Goal: Task Accomplishment & Management: Complete application form

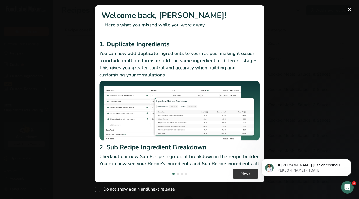
click at [350, 9] on button "New Features" at bounding box center [350, 9] width 8 height 8
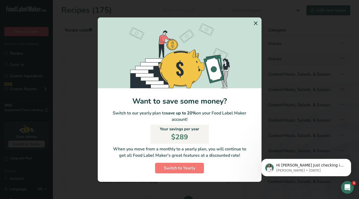
click at [256, 23] on icon "Switch to Yearly Modal" at bounding box center [256, 24] width 6 height 10
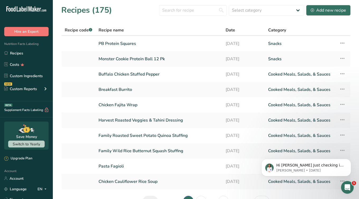
click at [320, 10] on div "Add new recipe" at bounding box center [328, 10] width 35 height 6
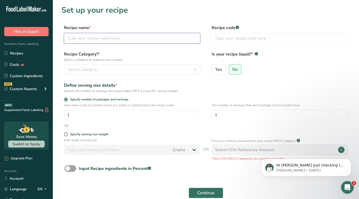
click at [75, 39] on input "text" at bounding box center [132, 38] width 136 height 11
type input "Protein Crunch Bars"
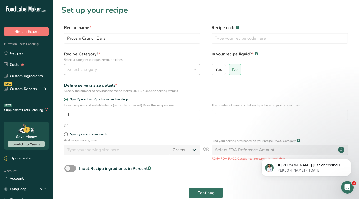
click at [81, 68] on span "Select category" at bounding box center [82, 69] width 30 height 6
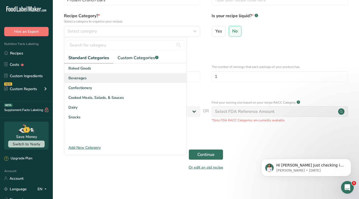
scroll to position [38, 0]
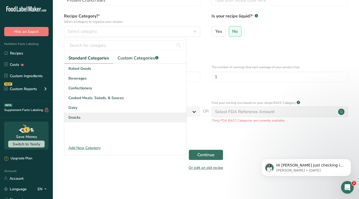
click at [82, 119] on div "Snacks" at bounding box center [125, 118] width 122 height 10
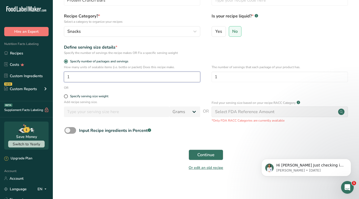
drag, startPoint x: 106, startPoint y: 78, endPoint x: 54, endPoint y: 72, distance: 52.7
click at [54, 73] on section "Set up your recipe Recipe name * Protein Crunch Bars Recipe code .a-a{fill:#347…" at bounding box center [206, 72] width 306 height 220
type input "30"
click at [68, 97] on span "Specify serving size weight" at bounding box center [88, 96] width 40 height 4
click at [67, 97] on input "Specify serving size weight" at bounding box center [65, 96] width 3 height 3
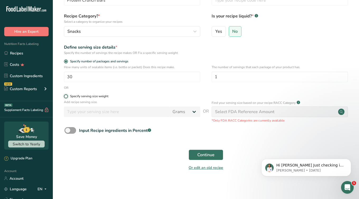
radio input "true"
radio input "false"
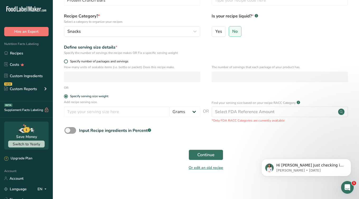
click at [67, 62] on span at bounding box center [66, 61] width 4 height 4
click at [67, 62] on input "Specify number of packages and servings" at bounding box center [65, 61] width 3 height 3
radio input "true"
radio input "false"
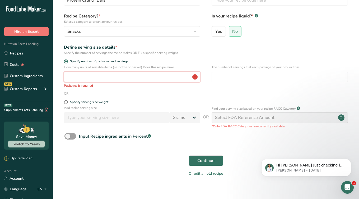
click at [72, 75] on input "number" at bounding box center [132, 77] width 136 height 11
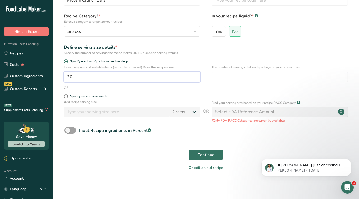
type input "30"
type input "1"
click at [226, 106] on div "Find your serving size based on your recipe RACC Category .a-a{fill:#347362;}.b…" at bounding box center [280, 111] width 136 height 23
click at [171, 104] on p "Add recipe serving size." at bounding box center [132, 102] width 136 height 5
click at [182, 86] on div "OR" at bounding box center [205, 87] width 289 height 5
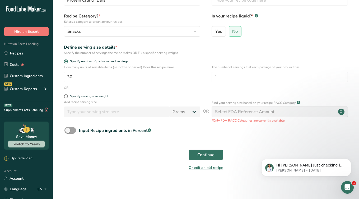
click at [229, 111] on div "Select FDA Reference Amount" at bounding box center [244, 112] width 59 height 6
click at [203, 154] on span "Continue" at bounding box center [205, 155] width 17 height 6
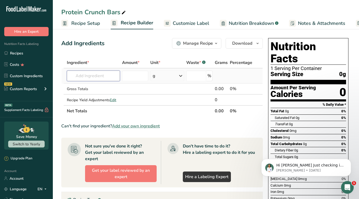
click at [73, 77] on input "text" at bounding box center [93, 76] width 53 height 11
type input "pb"
click at [80, 86] on p "PB Fit" at bounding box center [78, 87] width 15 height 6
type input "PB Fit"
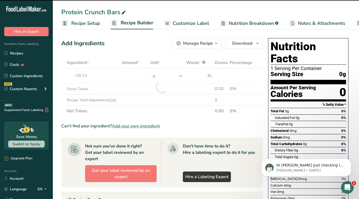
type input "0"
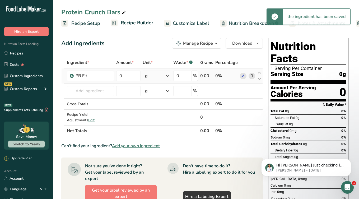
click at [166, 75] on icon at bounding box center [168, 76] width 6 height 10
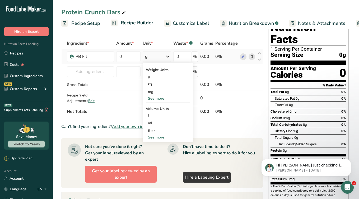
scroll to position [19, 0]
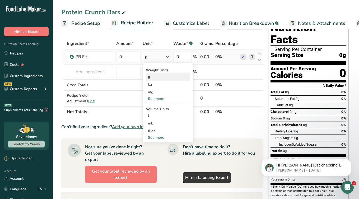
click at [150, 78] on div "g" at bounding box center [168, 77] width 44 height 8
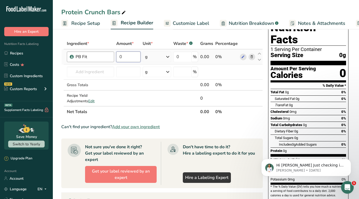
drag, startPoint x: 125, startPoint y: 58, endPoint x: 98, endPoint y: 56, distance: 26.7
click at [98, 56] on tr "PB Fit 0 g Weight Units g kg mg See more Volume Units l Volume units require a …" at bounding box center [162, 56] width 201 height 15
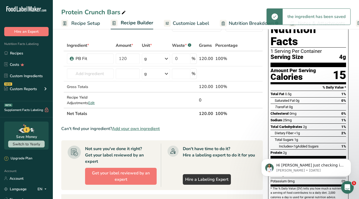
scroll to position [17, 0]
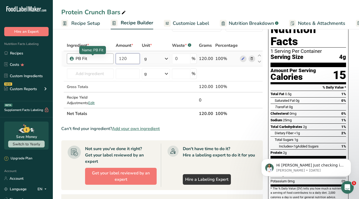
drag, startPoint x: 131, startPoint y: 58, endPoint x: 102, endPoint y: 57, distance: 29.6
click at [102, 58] on tr "PB Fit 120 g Weight Units g kg mg See more Volume Units l Volume units require …" at bounding box center [162, 58] width 201 height 15
type input "240"
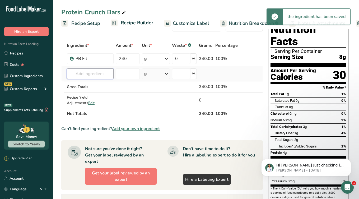
click at [75, 75] on input "text" at bounding box center [90, 73] width 47 height 11
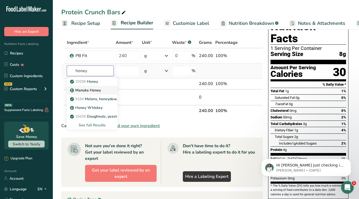
scroll to position [21, 0]
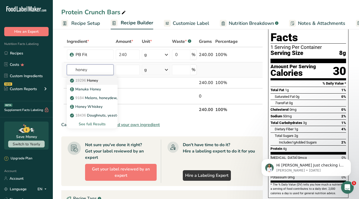
type input "honey"
click at [98, 82] on p "19296 Honey" at bounding box center [84, 81] width 27 height 6
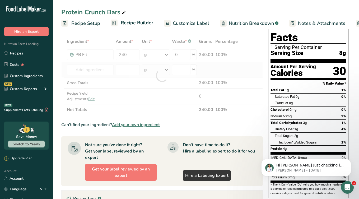
type input "Honey"
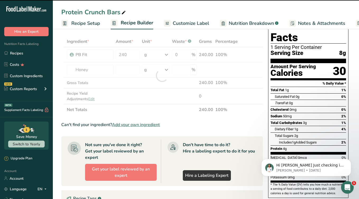
type input "0"
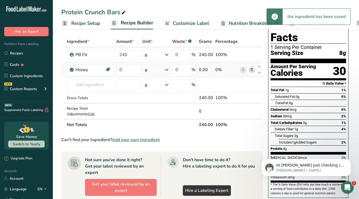
click at [165, 69] on icon at bounding box center [167, 70] width 6 height 10
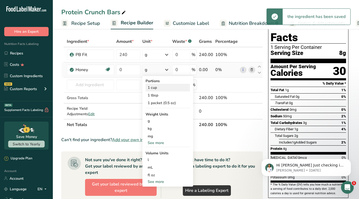
click at [157, 88] on div "1 cup" at bounding box center [168, 88] width 44 height 8
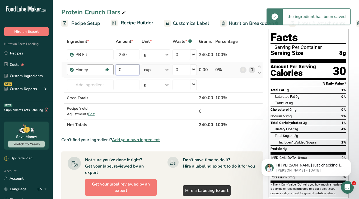
drag, startPoint x: 123, startPoint y: 72, endPoint x: 107, endPoint y: 66, distance: 17.8
click at [107, 68] on tr "Honey Source of Antioxidants Dairy free Gluten free Soy free 0 cup Portions 1 c…" at bounding box center [162, 69] width 201 height 15
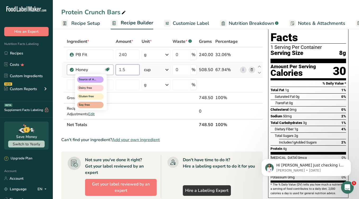
type input "1.5"
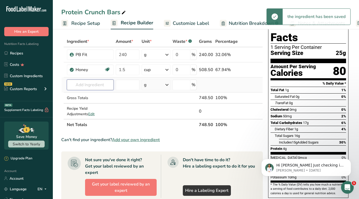
click at [95, 86] on input "text" at bounding box center [90, 85] width 47 height 11
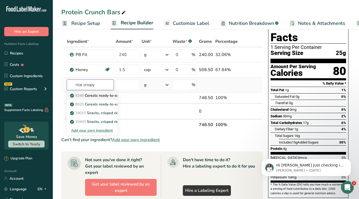
type input "rice crispy"
click at [103, 97] on p "8348 Cereals ready-to-eat, MALT-O-MEAL, Crispy Rice" at bounding box center [119, 96] width 97 height 6
type input "Cereals ready-to-eat, MALT-O-MEAL, Crispy Rice"
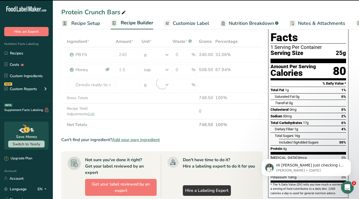
type input "0"
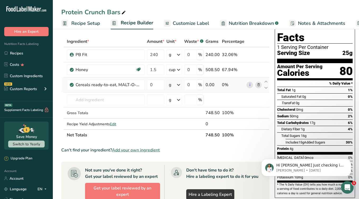
click at [178, 85] on icon at bounding box center [179, 85] width 6 height 10
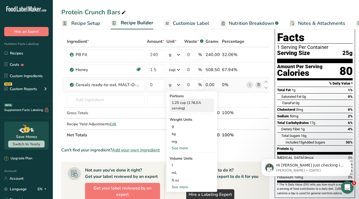
click at [180, 104] on div "1.25 cup (1 NLEA serving)" at bounding box center [192, 105] width 44 height 13
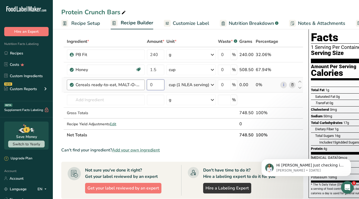
drag, startPoint x: 158, startPoint y: 86, endPoint x: 134, endPoint y: 84, distance: 24.1
click at [134, 84] on tr "Cereals ready-to-eat, MALT-O-MEAL, Crispy Rice 0 cup (1 NLEA serving) Portions …" at bounding box center [183, 84] width 242 height 15
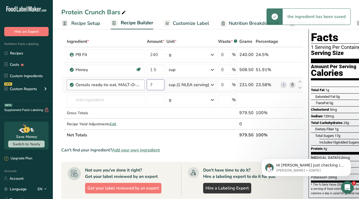
drag, startPoint x: 157, startPoint y: 84, endPoint x: 142, endPoint y: 80, distance: 15.1
click at [142, 83] on tr "Cereals ready-to-eat, MALT-O-MEAL, Crispy Rice 7 cup (1 NLEA serving) Portions …" at bounding box center [183, 84] width 242 height 15
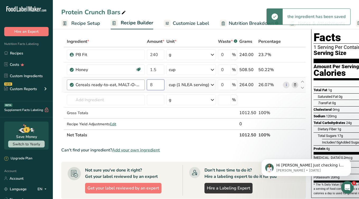
type input "8"
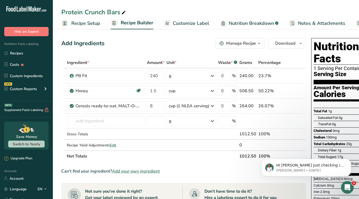
scroll to position [0, 0]
click at [100, 119] on input "text" at bounding box center [106, 121] width 78 height 11
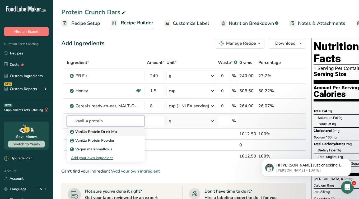
type input "vanilla protein"
click at [105, 132] on p "Vanilla Protein Drink Mix" at bounding box center [94, 132] width 46 height 6
type input "Vanilla Protein Drink Mix"
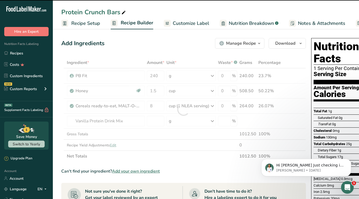
type input "0"
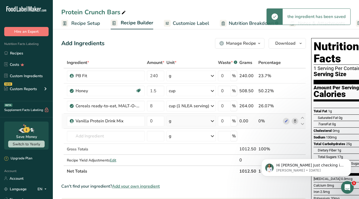
click at [212, 121] on icon at bounding box center [212, 121] width 6 height 10
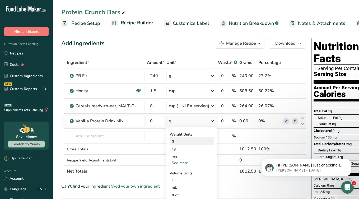
click at [176, 144] on div "g" at bounding box center [192, 141] width 44 height 8
drag, startPoint x: 161, startPoint y: 122, endPoint x: 140, endPoint y: 118, distance: 21.0
click at [140, 118] on tr "Vanilla Protein Drink Mix 0 g Weight Units g kg mg See more Volume Units l Volu…" at bounding box center [184, 121] width 244 height 15
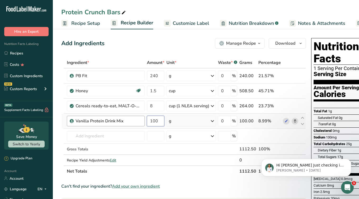
type input "100"
click at [86, 136] on input "text" at bounding box center [106, 136] width 78 height 11
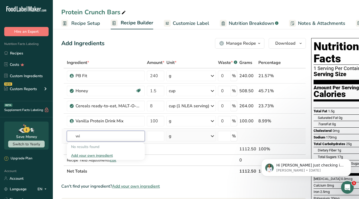
type input "w"
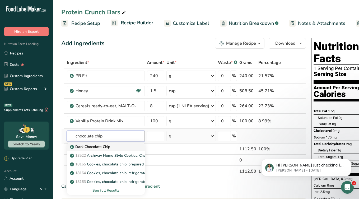
type input "chocolate chip"
click at [97, 148] on p "Dark Chocolate Chip" at bounding box center [90, 147] width 39 height 6
type input "Dark Chocolate Chip"
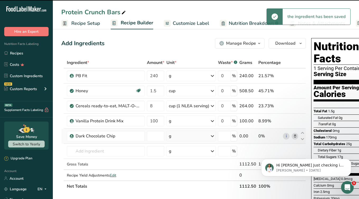
type input "0"
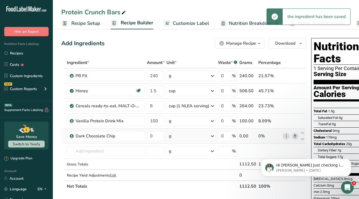
click at [212, 136] on icon at bounding box center [212, 136] width 6 height 10
click at [182, 156] on div "g" at bounding box center [192, 156] width 44 height 8
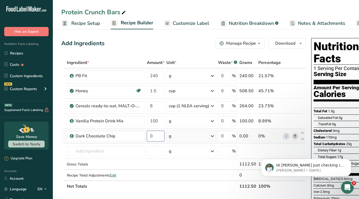
click at [153, 135] on input "0" at bounding box center [155, 136] width 17 height 11
type input "2"
type input "330"
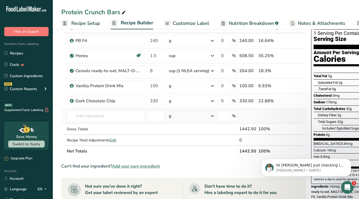
scroll to position [35, 0]
click at [87, 22] on span "Recipe Setup" at bounding box center [85, 23] width 29 height 7
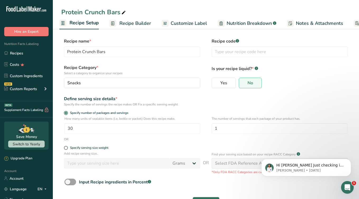
scroll to position [3, 0]
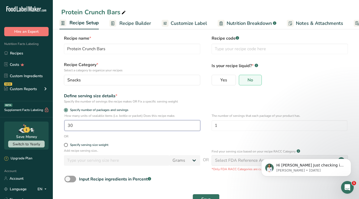
drag, startPoint x: 81, startPoint y: 122, endPoint x: 59, endPoint y: 122, distance: 22.2
click at [59, 122] on section "Recipe name * Protein Crunch Bars Recipe code .a-a{fill:#347362;}.b-a{fill:#fff…" at bounding box center [206, 121] width 306 height 192
drag, startPoint x: 80, startPoint y: 126, endPoint x: 45, endPoint y: 120, distance: 35.4
click at [45, 122] on div ".a-20{fill:#fff;} Hire an Expert Nutrition Facts Labeling Recipes Costs Custom …" at bounding box center [179, 106] width 359 height 219
type input "40"
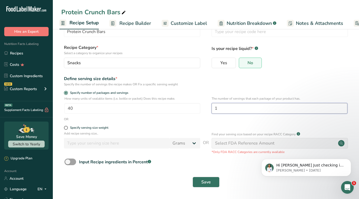
scroll to position [20, 0]
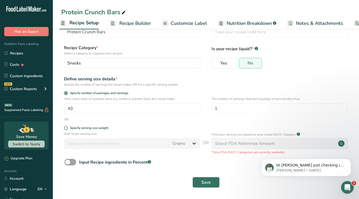
click at [208, 183] on span "Save" at bounding box center [206, 182] width 10 height 6
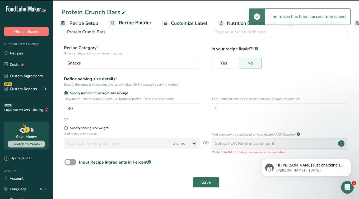
click at [129, 24] on span "Recipe Builder" at bounding box center [135, 22] width 33 height 7
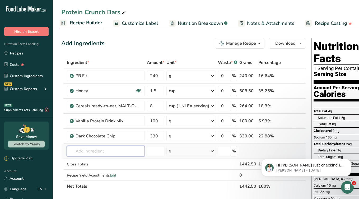
click at [90, 151] on input "text" at bounding box center [106, 151] width 78 height 11
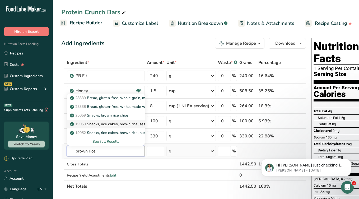
type input "brown rice"
click at [130, 126] on p "19053 Snacks, rice cakes, brown rice, sesame seed" at bounding box center [116, 124] width 91 height 6
type input "Snacks, rice cakes, brown rice, sesame seed"
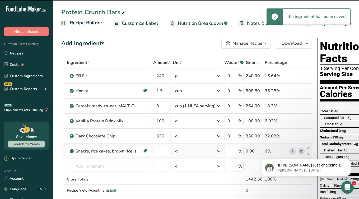
type input "0"
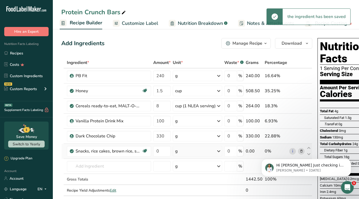
click at [217, 153] on icon at bounding box center [219, 151] width 6 height 10
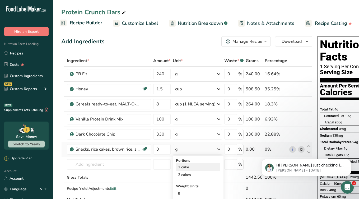
scroll to position [4, 0]
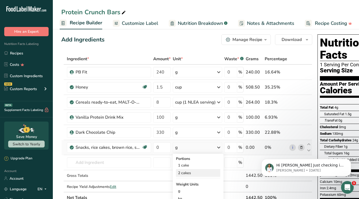
click at [184, 174] on div "2 cakes" at bounding box center [198, 173] width 44 height 8
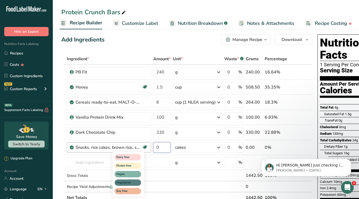
drag, startPoint x: 164, startPoint y: 148, endPoint x: 147, endPoint y: 147, distance: 16.7
click at [147, 147] on tr "Snacks, rice cakes, brown rice, sesame seed Dairy free Gluten free Vegan Vegeta…" at bounding box center [187, 147] width 251 height 15
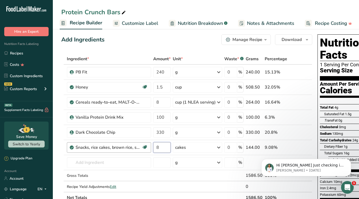
type input "8"
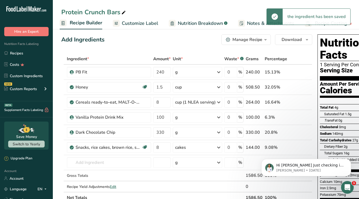
click html "Hi Rebecca Just checking in! How’s everything going with FLM so far? If you’ve …"
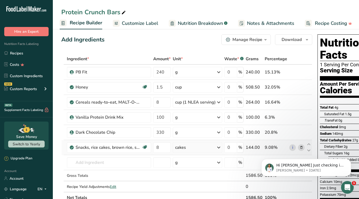
click at [292, 148] on link "i" at bounding box center [292, 147] width 7 height 7
click html "Hi Rebecca Just checking in! How’s everything going with FLM so far? If you’ve …"
click at [163, 88] on input "1.5" at bounding box center [161, 87] width 17 height 11
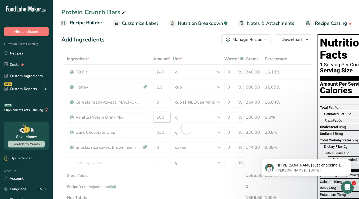
drag, startPoint x: 167, startPoint y: 118, endPoint x: 143, endPoint y: 116, distance: 24.7
click at [143, 116] on div "Ingredient * Amount * Unit * Waste * .a-a{fill:#347362;}.b-a{fill:#fff;} Grams …" at bounding box center [186, 128] width 251 height 150
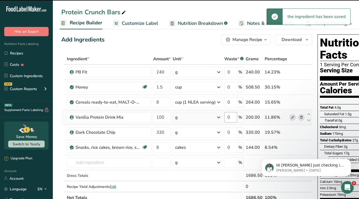
type input "200"
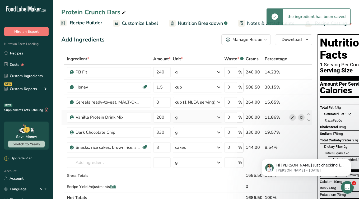
click at [293, 117] on icon at bounding box center [293, 118] width 4 height 6
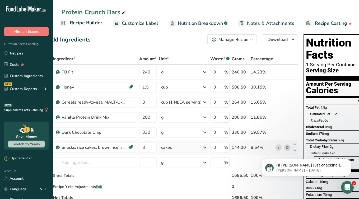
scroll to position [0, 25]
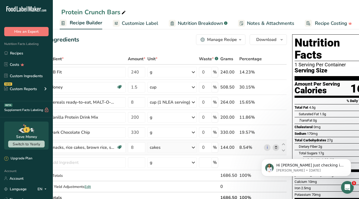
click at [276, 147] on icon at bounding box center [276, 148] width 4 height 6
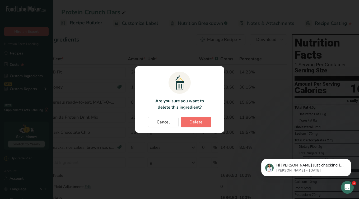
click at [200, 126] on button "Delete" at bounding box center [196, 122] width 31 height 11
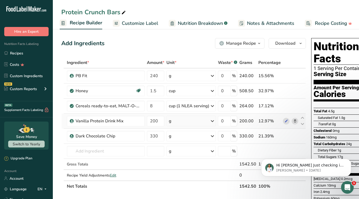
scroll to position [0, 0]
drag, startPoint x: 159, startPoint y: 90, endPoint x: 144, endPoint y: 90, distance: 14.8
click at [144, 90] on tr "Honey Source of Antioxidants Dairy free Gluten free Soy free 1.5 cup Portions 1…" at bounding box center [184, 91] width 244 height 15
type input "1.5"
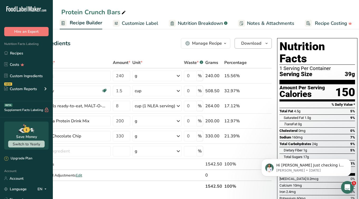
click at [265, 44] on icon "button" at bounding box center [267, 43] width 4 height 7
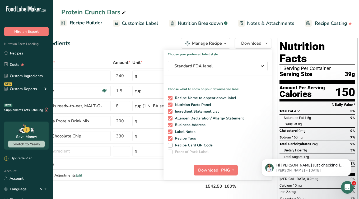
click at [148, 48] on div "Add Ingredients Manage Recipe Delete Recipe Duplicate Recipe Scale Recipe Save …" at bounding box center [149, 43] width 245 height 11
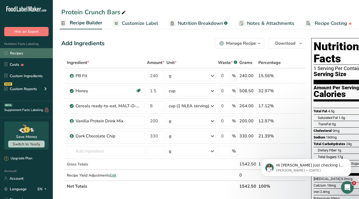
click at [17, 54] on link "Recipes" at bounding box center [26, 53] width 53 height 10
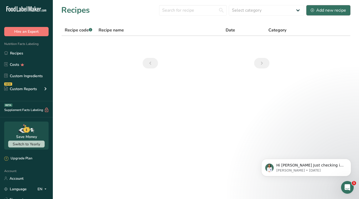
click at [316, 12] on div "Add new recipe" at bounding box center [328, 10] width 35 height 6
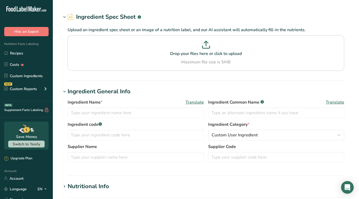
type input "Snacks, rice cakes, brown rice, sesame seed"
type input "Rice cakes"
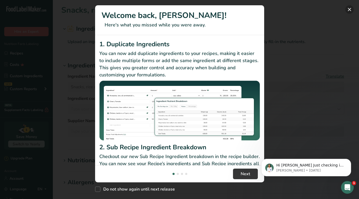
click at [348, 10] on button "New Features" at bounding box center [350, 9] width 8 height 8
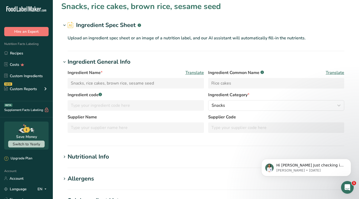
scroll to position [59, 0]
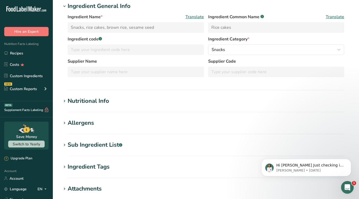
click at [79, 101] on div "Nutritional Info" at bounding box center [89, 101] width 42 height 9
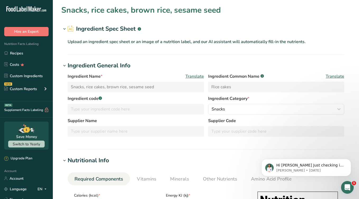
scroll to position [0, 0]
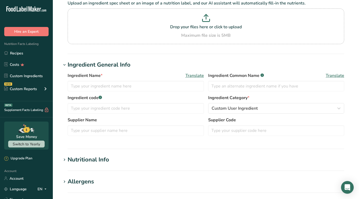
type input "Vanilla Protein Drink Mix"
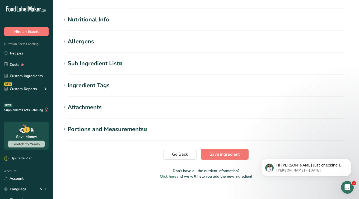
scroll to position [183, 0]
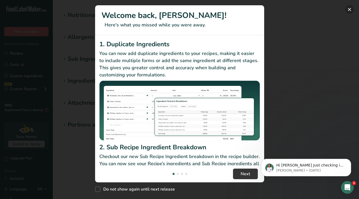
click at [347, 10] on button "New Features" at bounding box center [350, 9] width 8 height 8
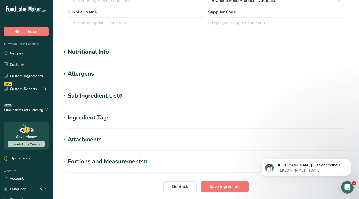
scroll to position [144, 0]
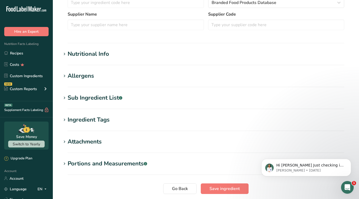
click at [98, 54] on div "Nutritional Info" at bounding box center [89, 54] width 42 height 9
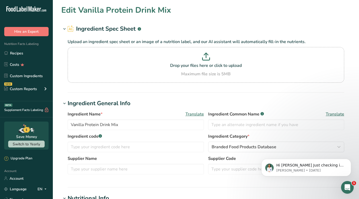
scroll to position [0, 0]
click at [22, 50] on link "Recipes" at bounding box center [26, 53] width 53 height 10
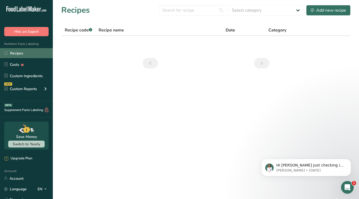
click at [27, 52] on link "Recipes" at bounding box center [26, 53] width 53 height 10
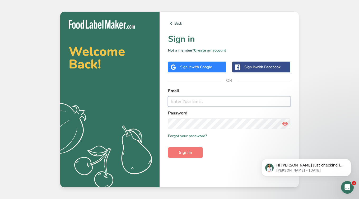
type input "[PERSON_NAME][EMAIL_ADDRESS][DOMAIN_NAME]"
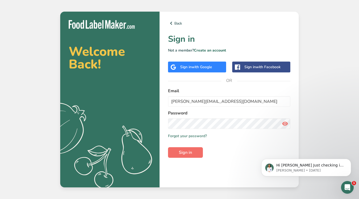
click at [181, 157] on button "Sign in" at bounding box center [185, 152] width 35 height 11
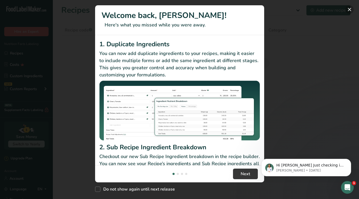
click at [349, 9] on button "New Features" at bounding box center [350, 9] width 8 height 8
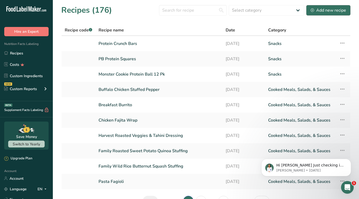
click at [319, 12] on div "Add new recipe" at bounding box center [328, 10] width 35 height 6
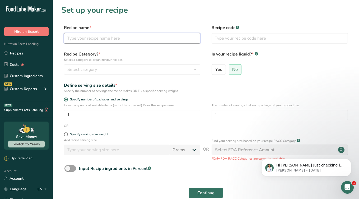
click at [84, 39] on input "text" at bounding box center [132, 38] width 136 height 11
click at [116, 37] on input "Chocolate Almond Butter Bars" at bounding box center [132, 38] width 136 height 11
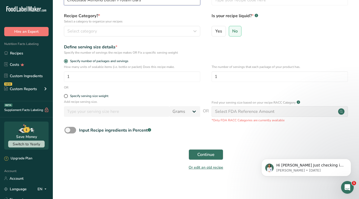
scroll to position [38, 0]
type input "Chocolate Almond Butter Protein Bars"
click at [89, 34] on span "Select category" at bounding box center [82, 31] width 30 height 6
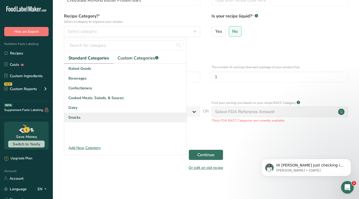
click at [106, 117] on div "Snacks" at bounding box center [125, 118] width 122 height 10
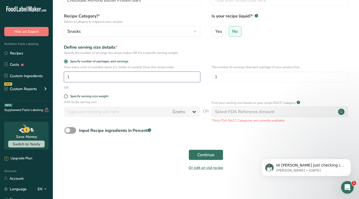
click at [80, 77] on input "1" at bounding box center [132, 77] width 136 height 11
type input "14"
click at [203, 154] on span "Continue" at bounding box center [205, 155] width 17 height 6
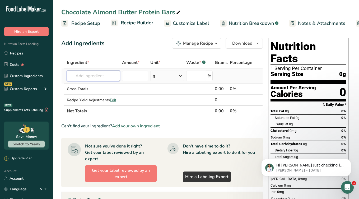
click at [84, 77] on input "text" at bounding box center [93, 76] width 53 height 11
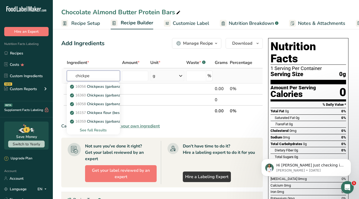
type input "chickpea"
drag, startPoint x: 97, startPoint y: 82, endPoint x: 100, endPoint y: 88, distance: 6.0
click at [100, 88] on p "16056 Chickpeas (garbanzo beans, bengal gram), mature seeds, raw" at bounding box center [131, 87] width 121 height 6
type input "Chickpeas (garbanzo beans, bengal gram), mature seeds, raw"
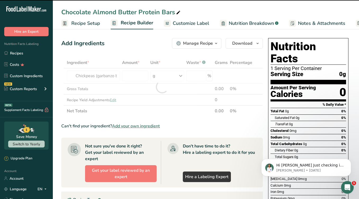
type input "0"
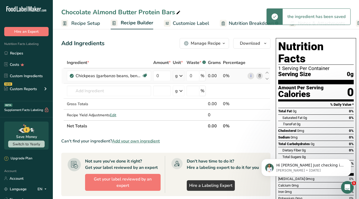
click at [182, 76] on icon at bounding box center [181, 76] width 6 height 10
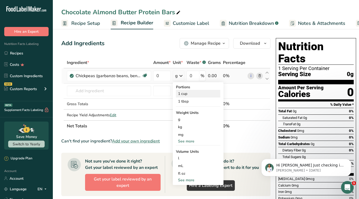
click at [181, 95] on div "1 cup" at bounding box center [198, 94] width 44 height 8
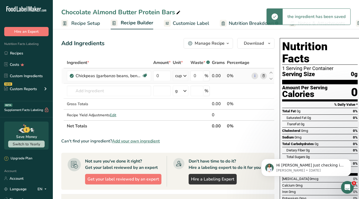
click at [186, 76] on icon at bounding box center [185, 76] width 6 height 10
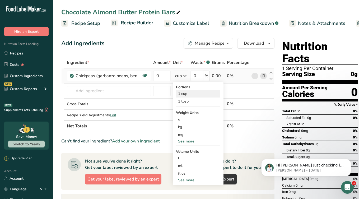
click at [182, 95] on div "1 cup" at bounding box center [198, 94] width 44 height 8
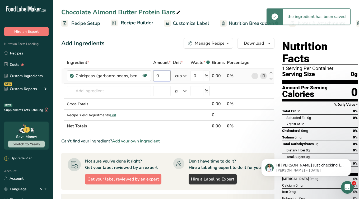
drag, startPoint x: 162, startPoint y: 76, endPoint x: 137, endPoint y: 76, distance: 24.9
click at [137, 76] on tr "Chickpeas (garbanzo beans, bengal gram), mature seeds, raw Plant-based Protein …" at bounding box center [168, 75] width 213 height 15
type input "2"
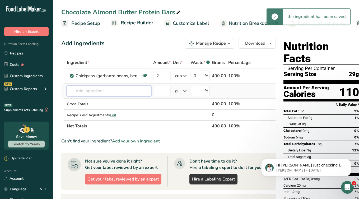
click at [88, 91] on input "text" at bounding box center [109, 91] width 84 height 11
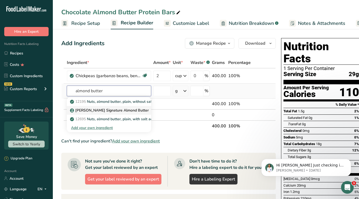
type input "almond butter"
click at [114, 110] on p "[PERSON_NAME] Signature Almond Butter" at bounding box center [110, 111] width 78 height 6
type input "[PERSON_NAME] Signature Almond Butter"
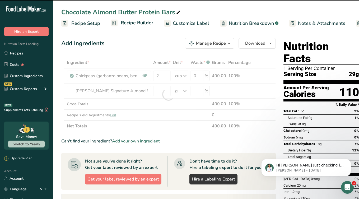
type input "0"
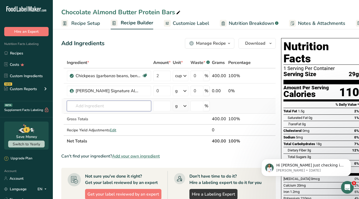
click at [88, 107] on input "text" at bounding box center [109, 106] width 84 height 11
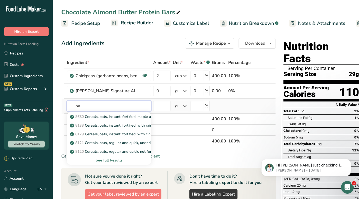
type input "o"
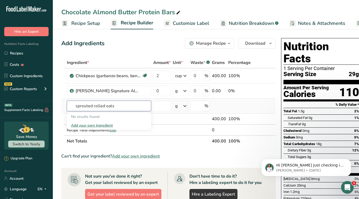
drag, startPoint x: 94, startPoint y: 105, endPoint x: 75, endPoint y: 103, distance: 19.0
click at [75, 103] on input "sprouted rolled oats" at bounding box center [109, 106] width 84 height 11
type input "rolled oats"
click at [102, 117] on p "Organic Old-Fashioned Rolled Oats" at bounding box center [103, 117] width 65 height 6
type input "Organic Old-Fashioned Rolled Oats"
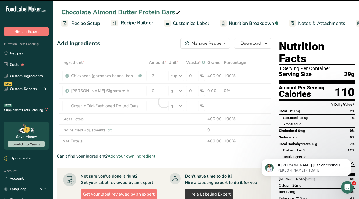
scroll to position [0, 4]
type input "0"
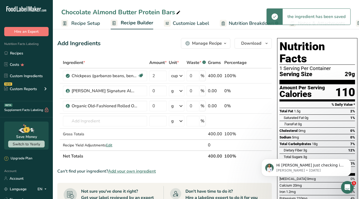
scroll to position [0, 0]
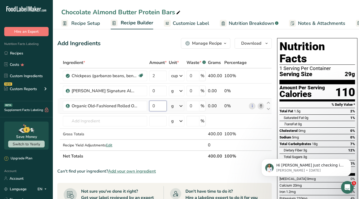
click at [159, 106] on input "0" at bounding box center [157, 106] width 17 height 11
click at [176, 107] on div "Ingredient * Amount * Unit * Waste * .a-a{fill:#347362;}.b-a{fill:#fff;} Grams …" at bounding box center [164, 109] width 215 height 105
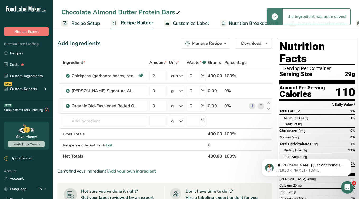
click at [181, 106] on icon at bounding box center [181, 106] width 6 height 10
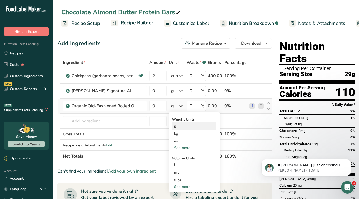
click at [177, 128] on div "g" at bounding box center [194, 126] width 44 height 8
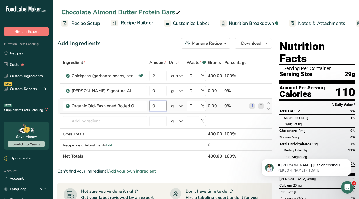
drag, startPoint x: 160, startPoint y: 106, endPoint x: 143, endPoint y: 107, distance: 17.5
click at [143, 107] on tr "Organic Old-Fashioned Rolled Oats 0 g Weight Units g kg mg See more Volume Unit…" at bounding box center [165, 106] width 214 height 15
type input "130"
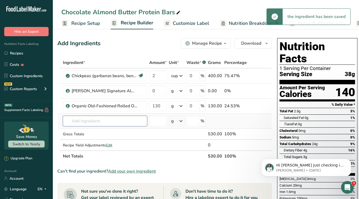
click at [83, 123] on input "text" at bounding box center [105, 121] width 84 height 11
type input "o"
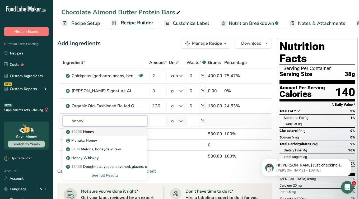
type input "honey"
click at [88, 134] on p "19296 Honey" at bounding box center [80, 132] width 27 height 6
type input "Honey"
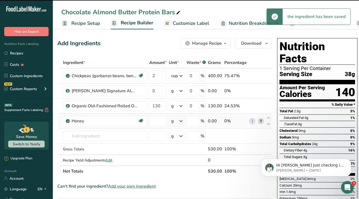
type input "0"
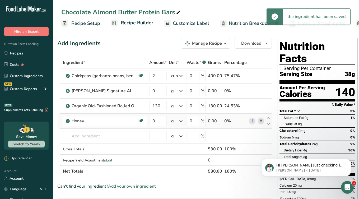
click at [182, 119] on icon at bounding box center [181, 121] width 6 height 10
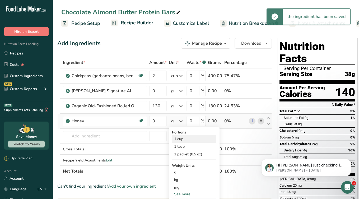
click at [180, 139] on div "1 cup" at bounding box center [194, 139] width 44 height 8
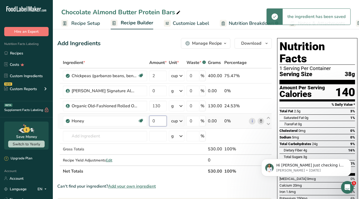
drag, startPoint x: 157, startPoint y: 121, endPoint x: 151, endPoint y: 120, distance: 5.8
click at [151, 120] on input "0" at bounding box center [157, 121] width 17 height 11
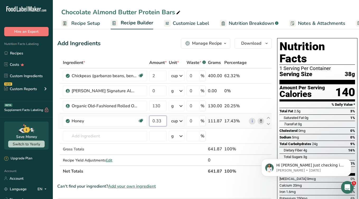
type input "0.33"
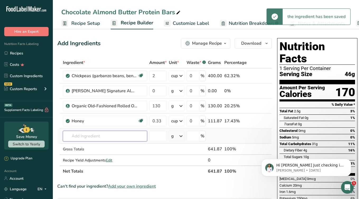
click at [91, 137] on input "text" at bounding box center [105, 136] width 84 height 11
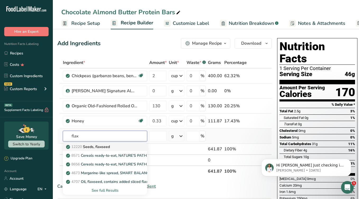
type input "flax"
click at [106, 147] on p "12220 Seeds, flaxseed" at bounding box center [88, 147] width 43 height 6
type input "Seeds, flaxseed"
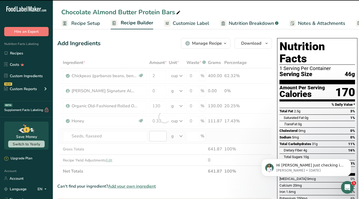
type input "0"
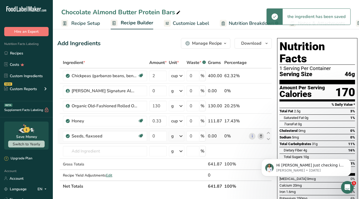
click at [183, 139] on icon at bounding box center [181, 136] width 6 height 10
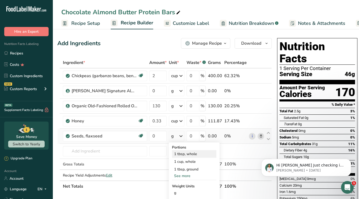
click at [181, 155] on div "1 tbsp, whole" at bounding box center [194, 154] width 44 height 8
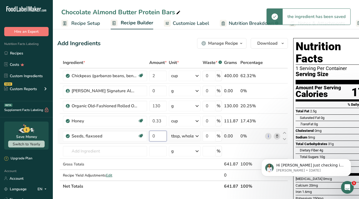
drag, startPoint x: 160, startPoint y: 136, endPoint x: 148, endPoint y: 136, distance: 12.7
click at [148, 136] on tr "Seeds, flaxseed Source of Antioxidants Source of Omega 3 Dairy free Gluten free…" at bounding box center [173, 136] width 230 height 15
type input "3"
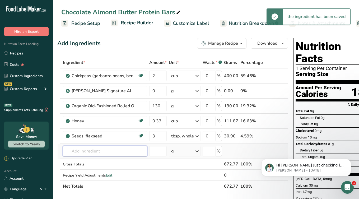
click at [76, 153] on input "text" at bounding box center [105, 151] width 84 height 11
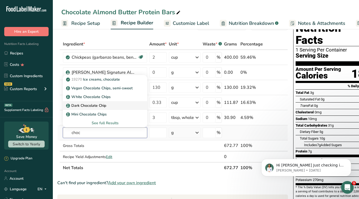
scroll to position [20, 0]
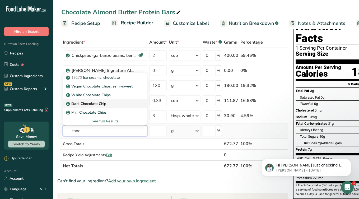
type input "choc"
click at [89, 105] on p "Dark Chocolate Chip" at bounding box center [86, 104] width 39 height 6
type input "Dark Chocolate Chip"
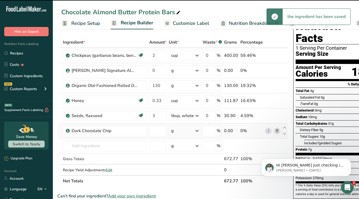
type input "0"
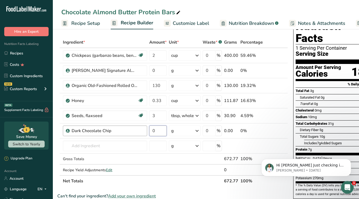
drag, startPoint x: 157, startPoint y: 132, endPoint x: 141, endPoint y: 132, distance: 15.9
click at [141, 132] on tr "Dark Chocolate Chip 0 g Weight Units g kg mg See more Volume Units l Volume uni…" at bounding box center [173, 130] width 230 height 15
type input "300"
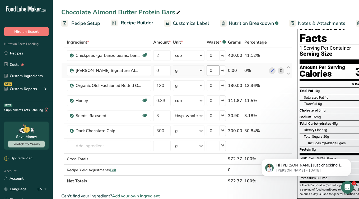
scroll to position [0, 0]
click at [87, 23] on span "Recipe Setup" at bounding box center [85, 23] width 29 height 7
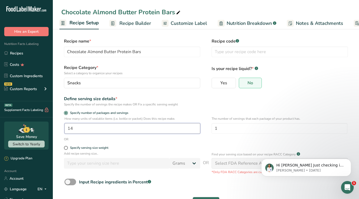
drag, startPoint x: 89, startPoint y: 130, endPoint x: 63, endPoint y: 129, distance: 26.2
click at [63, 129] on div "How many units of sealable items (i.e. bottle or packet) Does this recipe make.…" at bounding box center [205, 126] width 289 height 21
type input "30"
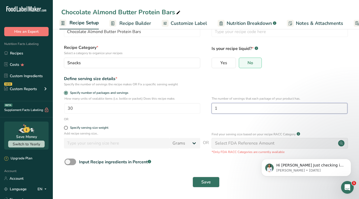
scroll to position [20, 0]
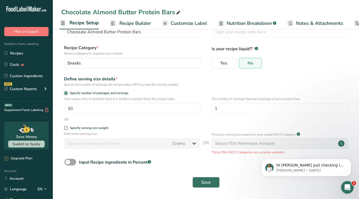
click at [209, 183] on span "Save" at bounding box center [206, 182] width 10 height 6
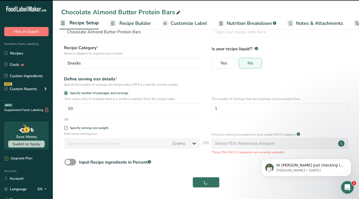
click at [131, 22] on span "Recipe Builder" at bounding box center [135, 23] width 32 height 7
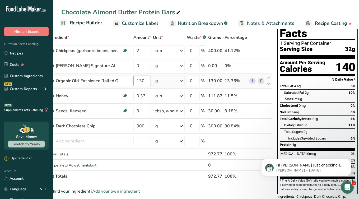
scroll to position [26, 0]
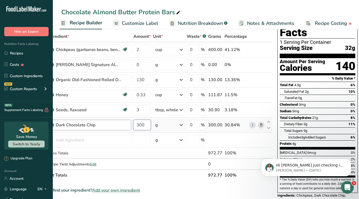
drag, startPoint x: 147, startPoint y: 125, endPoint x: 127, endPoint y: 125, distance: 19.3
click at [127, 125] on tr "Dark Chocolate Chip 300 g Weight Units g kg mg See more Volume Units l Volume u…" at bounding box center [157, 125] width 230 height 15
type input "150"
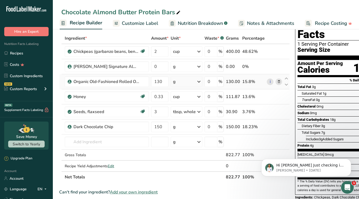
scroll to position [0, 2]
drag, startPoint x: 164, startPoint y: 67, endPoint x: 154, endPoint y: 66, distance: 10.2
click at [154, 66] on input "0" at bounding box center [159, 66] width 17 height 11
type input "120"
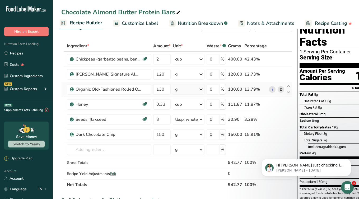
scroll to position [0, 0]
click at [91, 21] on span "Recipe Builder" at bounding box center [86, 22] width 33 height 7
click at [90, 24] on span "Recipe Builder" at bounding box center [86, 22] width 33 height 7
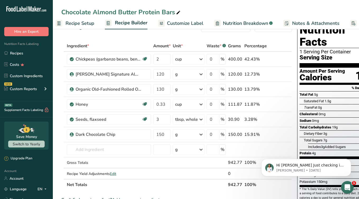
scroll to position [0, 5]
click at [79, 21] on span "Recipe Setup" at bounding box center [81, 23] width 29 height 7
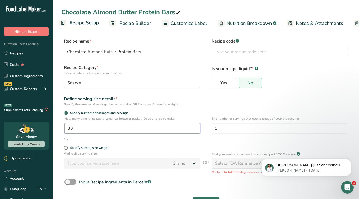
drag, startPoint x: 80, startPoint y: 130, endPoint x: 61, endPoint y: 130, distance: 19.3
click at [61, 130] on section "Recipe name * Chocolate Almond Butter Protein Bars Recipe code .a-a{fill:#34736…" at bounding box center [206, 123] width 306 height 192
type input "14"
click at [206, 199] on button "Save" at bounding box center [206, 202] width 27 height 11
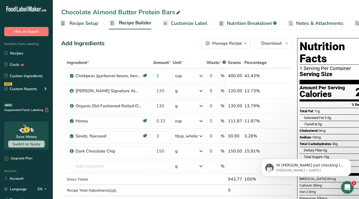
click at [76, 24] on span "Recipe Setup" at bounding box center [84, 23] width 29 height 7
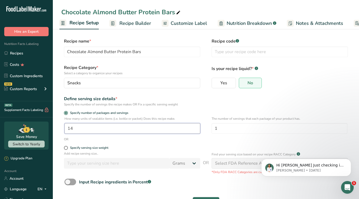
drag, startPoint x: 78, startPoint y: 130, endPoint x: 59, endPoint y: 129, distance: 19.1
click at [59, 129] on section "Recipe name * Chocolate Almond Butter Protein Bars Recipe code .a-a{fill:#34736…" at bounding box center [206, 123] width 306 height 192
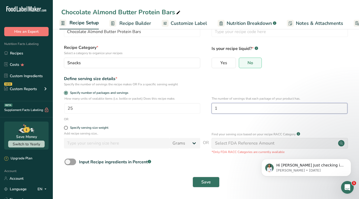
scroll to position [20, 0]
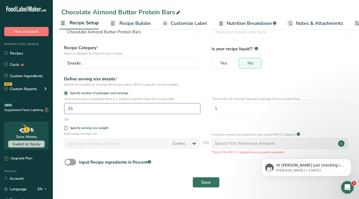
click at [98, 107] on input "25" at bounding box center [133, 108] width 136 height 11
type input "24"
click at [208, 184] on span "Save" at bounding box center [206, 182] width 10 height 6
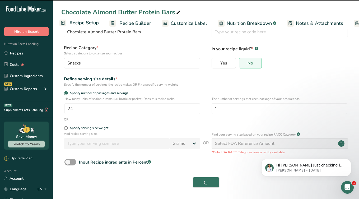
click at [131, 23] on span "Recipe Builder" at bounding box center [135, 23] width 32 height 7
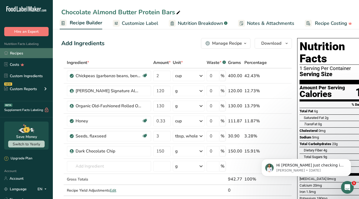
click at [16, 53] on link "Recipes" at bounding box center [26, 53] width 53 height 10
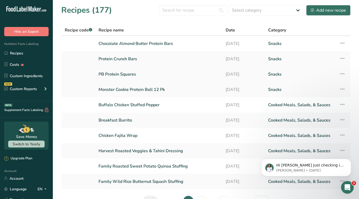
click at [118, 75] on link "PB Protein Squares" at bounding box center [159, 74] width 121 height 11
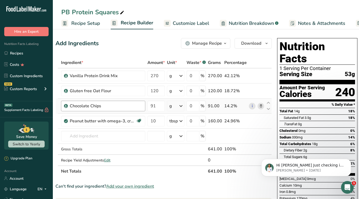
scroll to position [1, 0]
